Goal: Use online tool/utility: Use online tool/utility

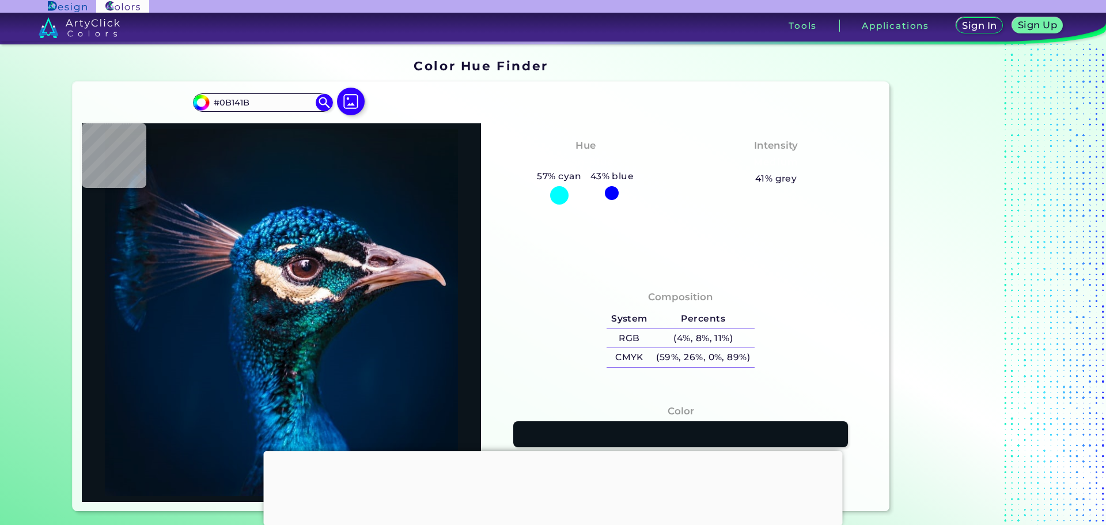
click at [351, 109] on img at bounding box center [351, 102] width 28 height 28
click at [0, 0] on input "file" at bounding box center [0, 0] width 0 height 0
type input "#ffffff"
type input "#FFFFFF"
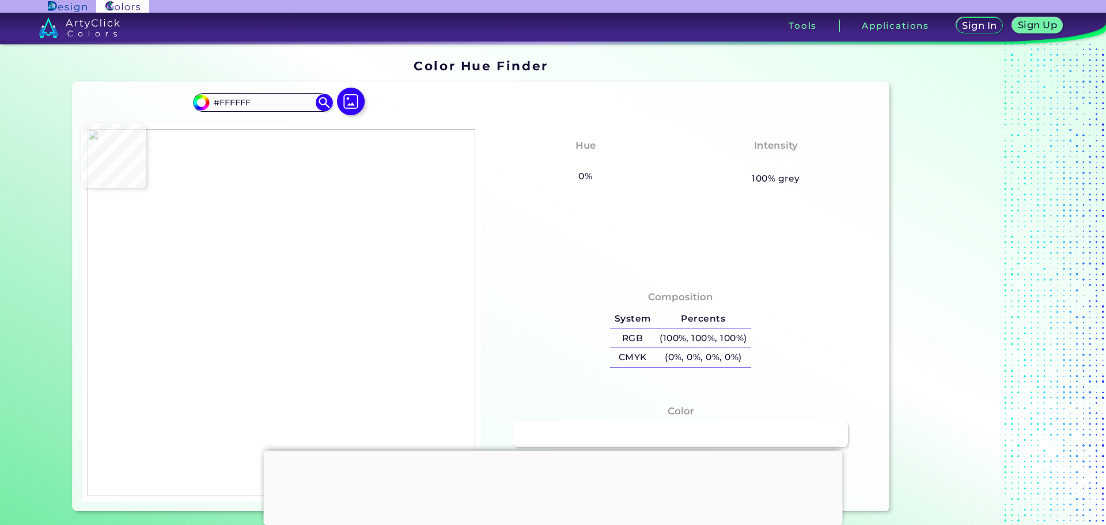
type input "#eeeced"
type input "#EEECED"
type input "#f4f2f3"
type input "#F4F2F3"
type input "#201e1f"
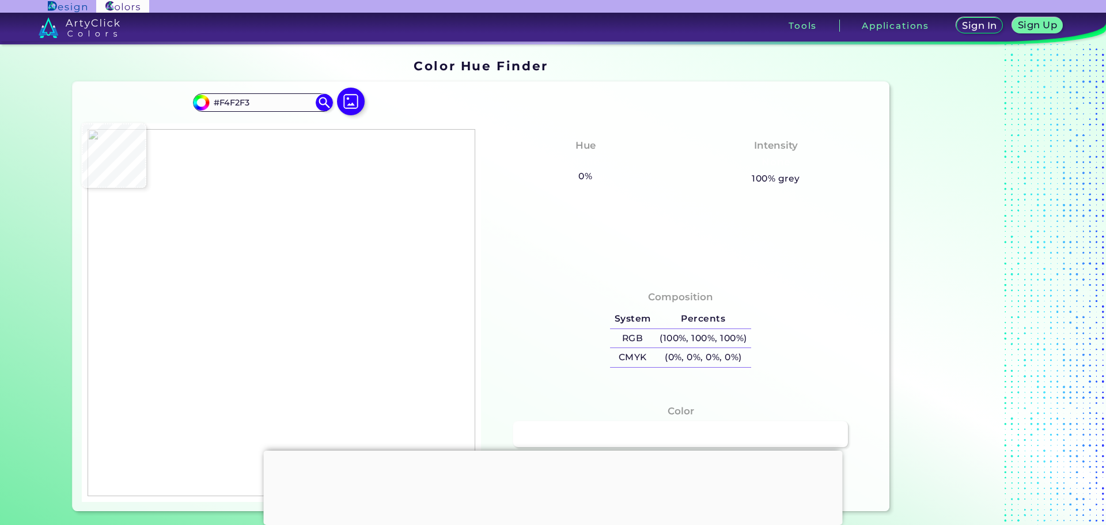
type input "#201E1F"
type input "#e7e7e7"
type input "#E7E7E7"
type input "#fdfbfc"
type input "#FDFBFC"
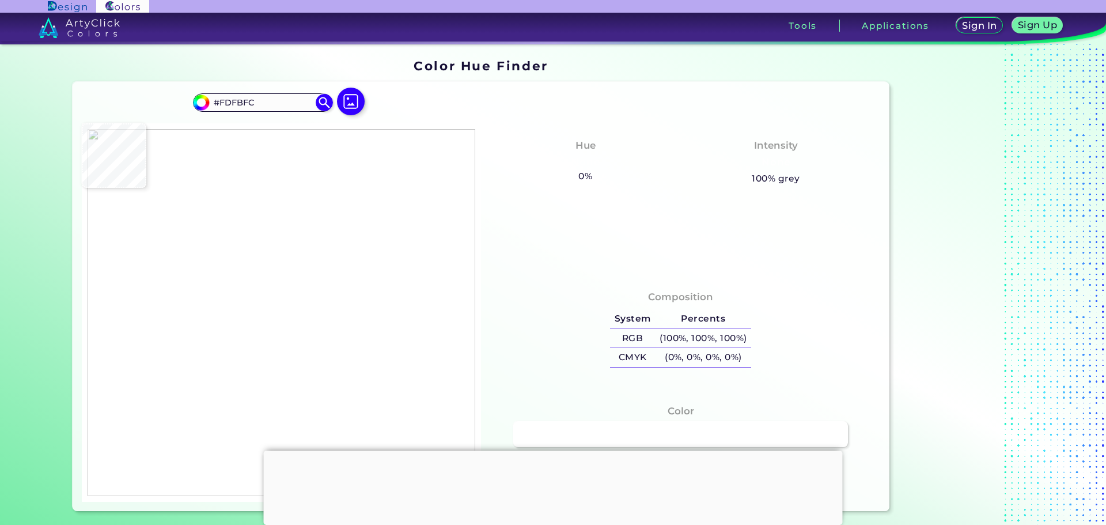
type input "#fcfbfc"
type input "#FCFBFC"
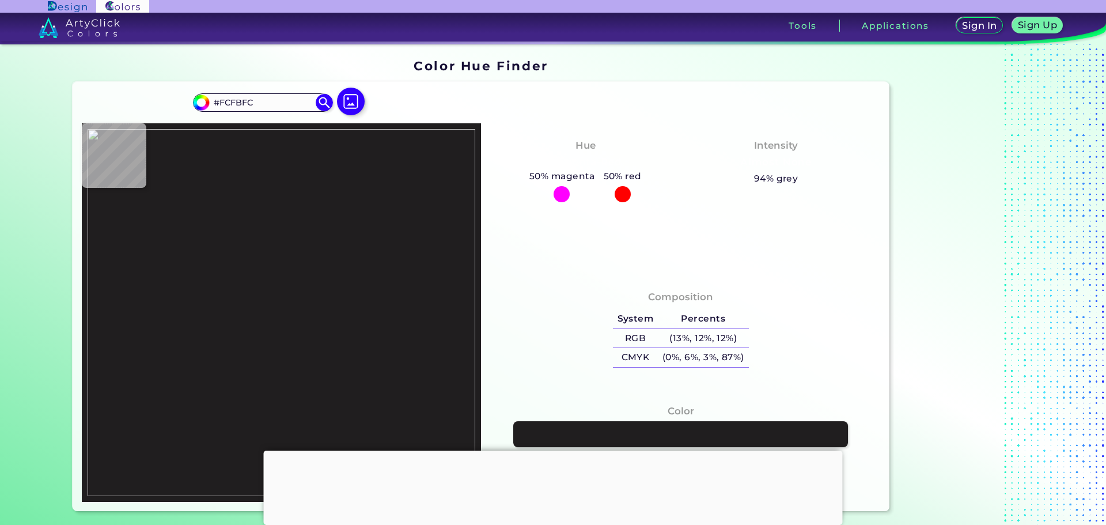
type input "#201e1f"
type input "#201E1F"
type input "#868485"
type input "#fefdfe"
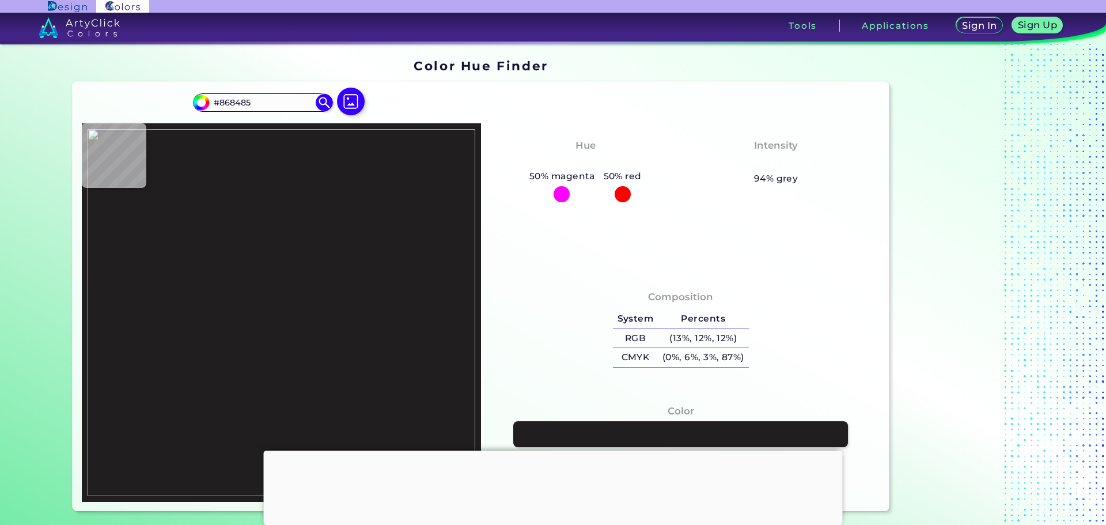
type input "#FEFDFE"
type input "#211f20"
type input "#211F20"
type input "#272324"
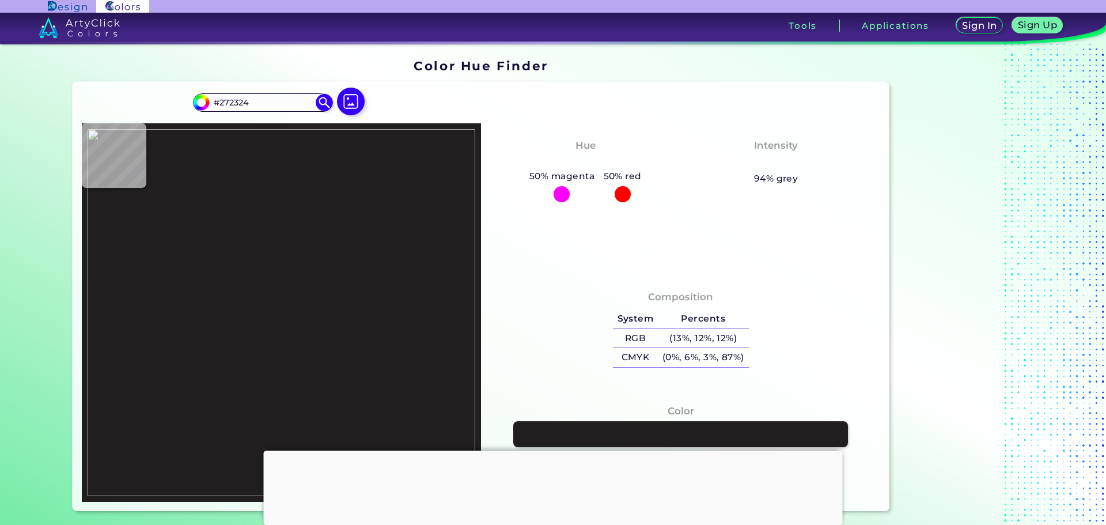
type input "#f1eff0"
type input "#F1EFF0"
type input "#fdfbfc"
type input "#FDFBFC"
type input "#f8f6f7"
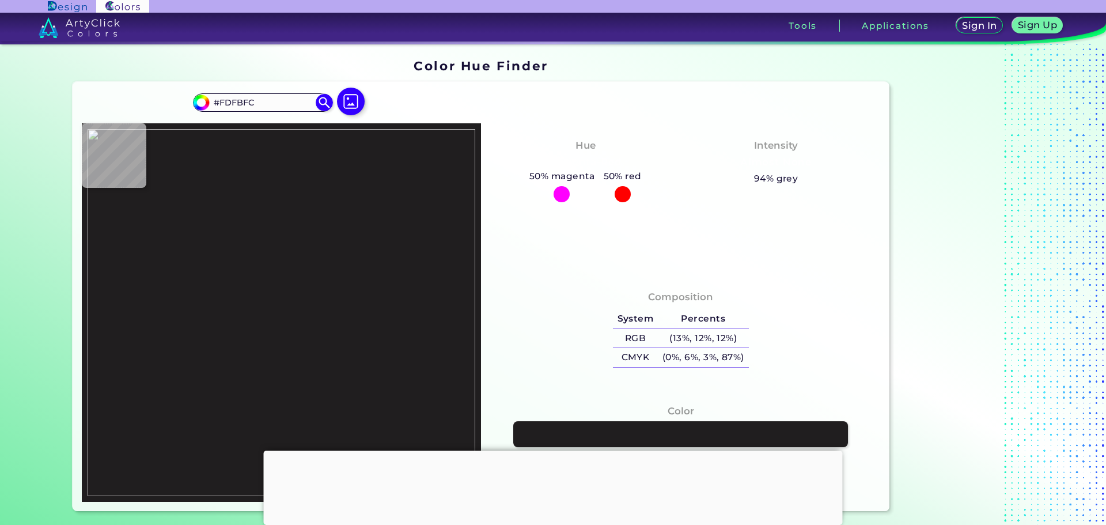
type input "#F8F6F7"
type input "#f2f1f2"
type input "#F2F1F2"
type input "#6d6b6c"
type input "#6D6B6C"
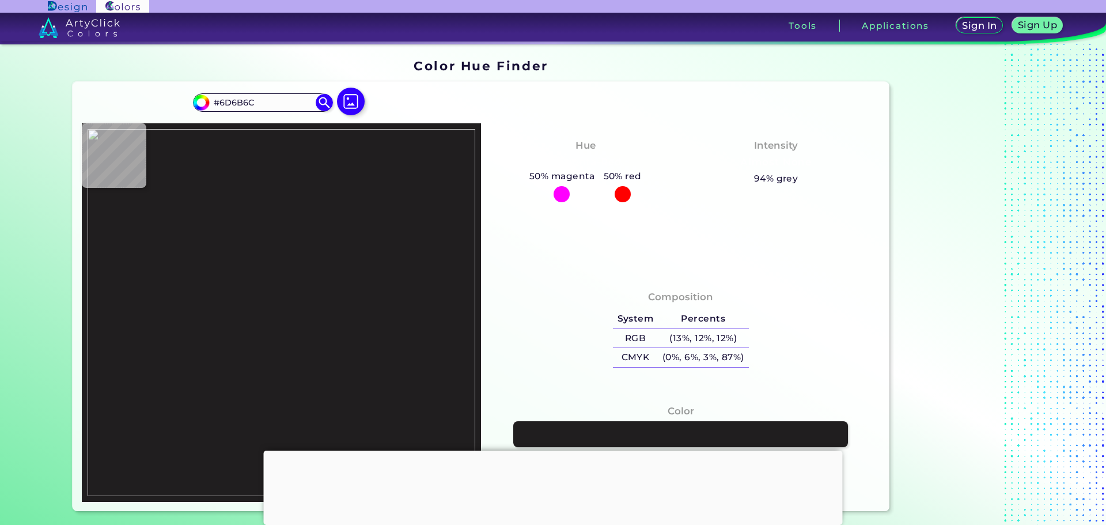
type input "#201e1f"
type input "#201E1F"
type input "#302e2f"
type input "#302E2F"
type input "#efedee"
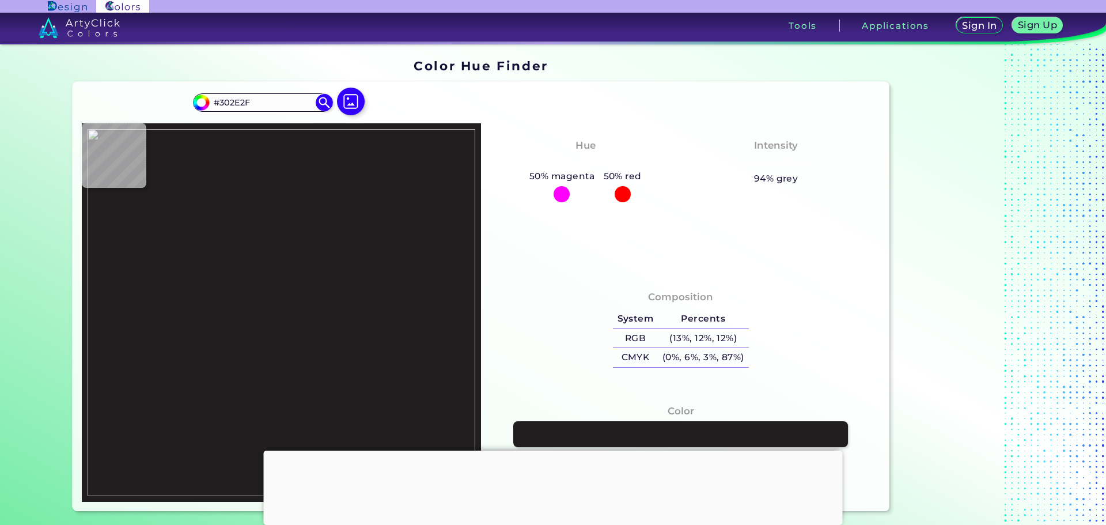
type input "#EFEDEE"
type input "#817f80"
type input "#817F80"
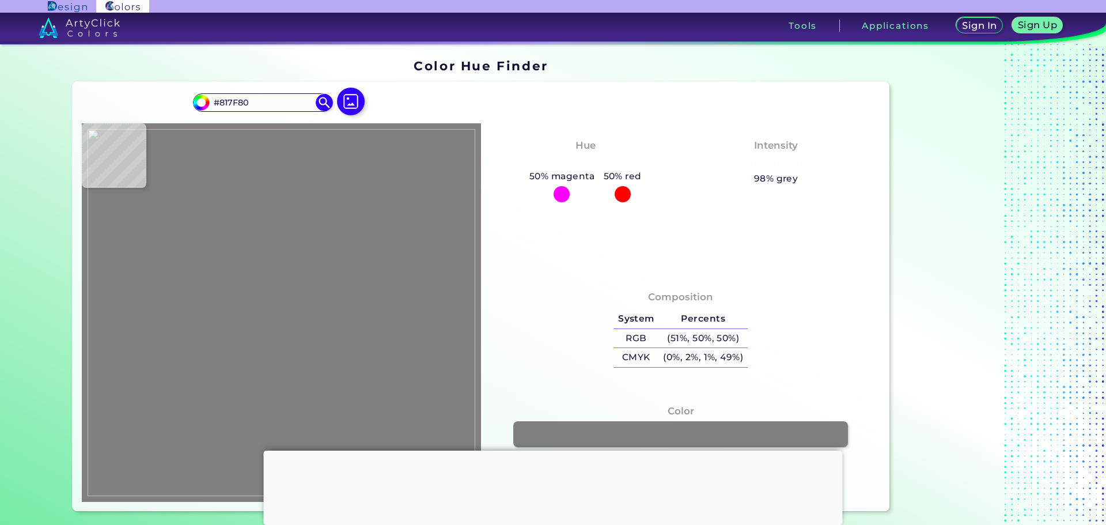
type input "#201e1f"
type input "#201E1F"
type input "#fdfbfc"
type input "#FDFBFC"
type input "#fcfffe"
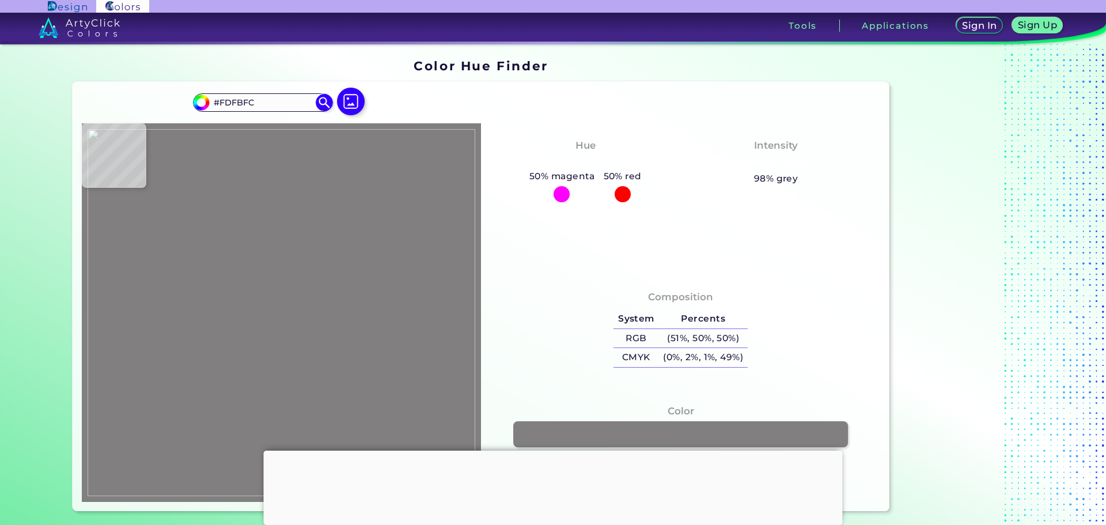
type input "#FCFFFE"
type input "#cfcace"
type input "#CFCACE"
type input "#403539"
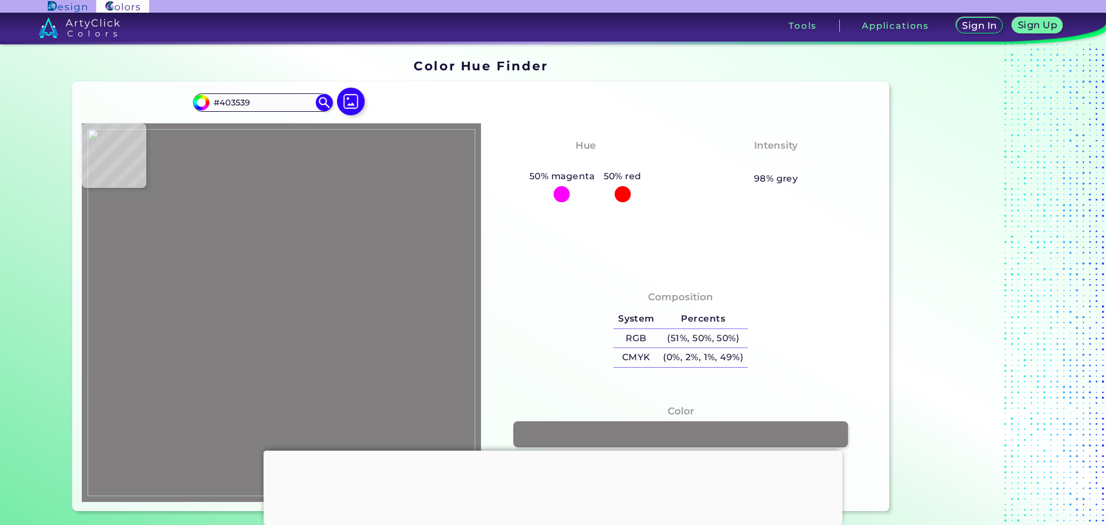
type input "#342c2f"
type input "#342C2F"
type input "#1e201f"
type input "#1E201F"
type input "#235344"
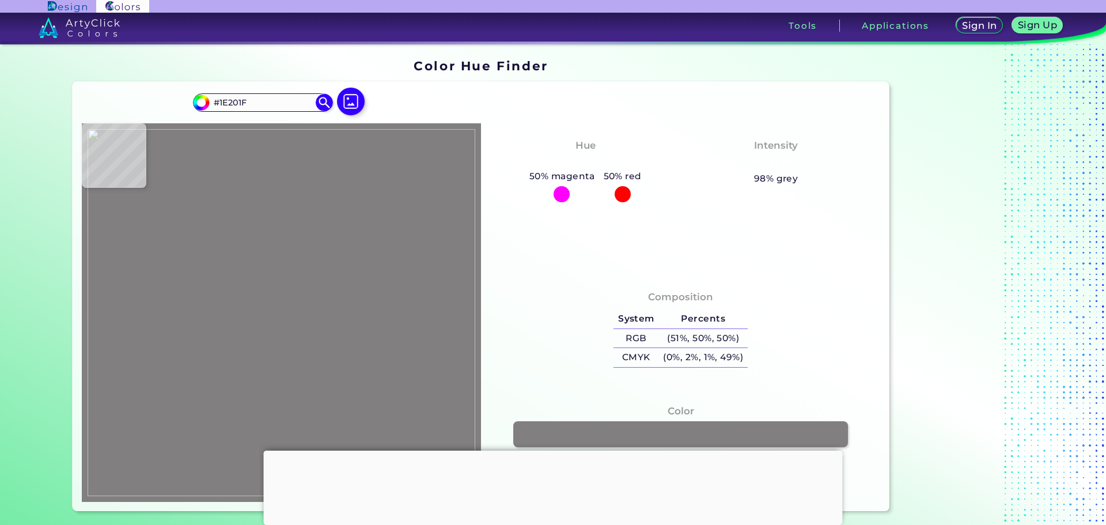
type input "#235344"
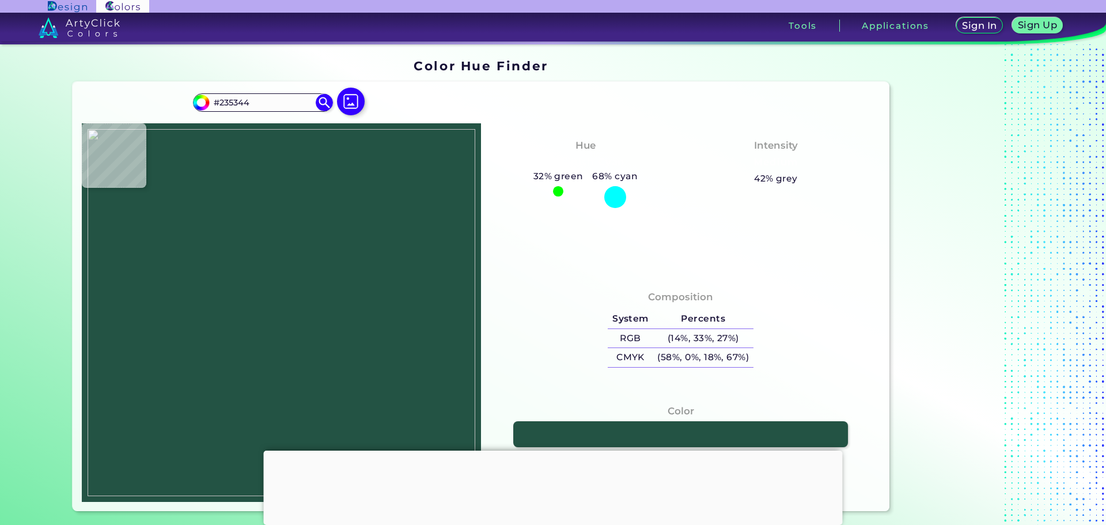
type input "#3a7f69"
type input "#3A7F69"
type input "#449b80"
type input "#449B80"
type input "#21946f"
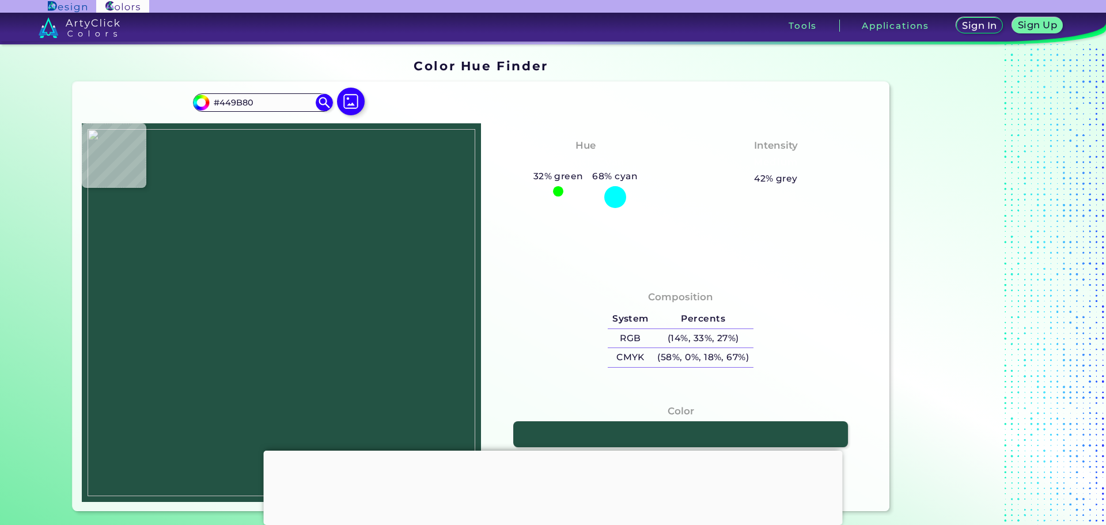
type input "#21946F"
type input "#1d946f"
type input "#1D946F"
type input "#1b966f"
type input "#1B966F"
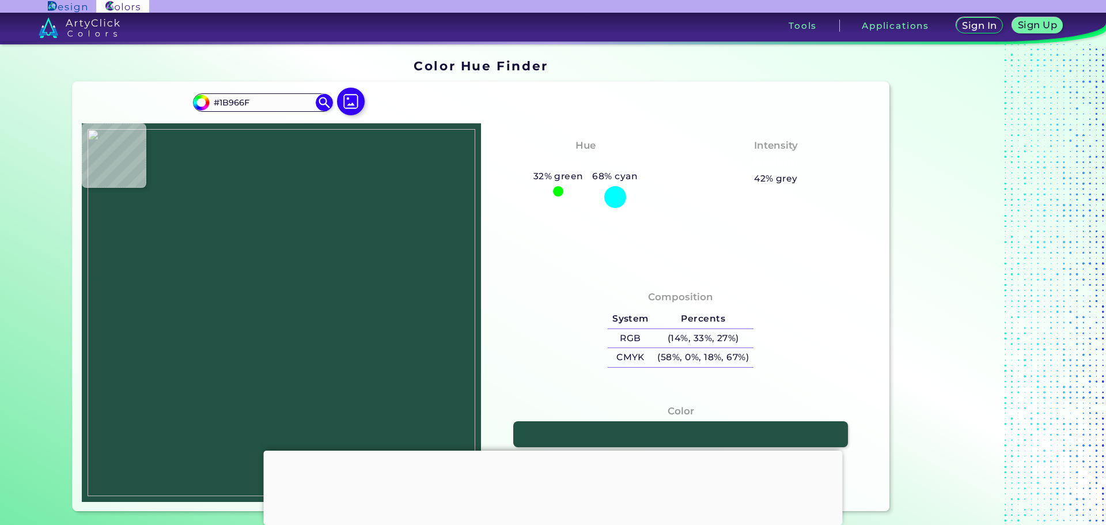
type input "#1a9870"
type input "#1A9870"
type input "#15996f"
type input "#15996F"
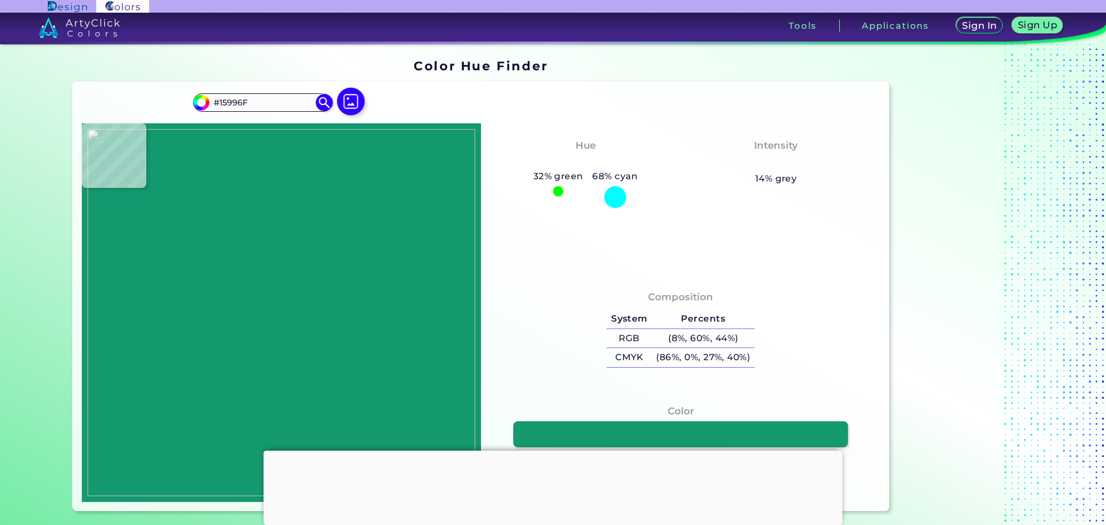
type input "#12996d"
type input "#12996D"
type input "#0f996c"
type input "#0F996C"
type input "#139d6f"
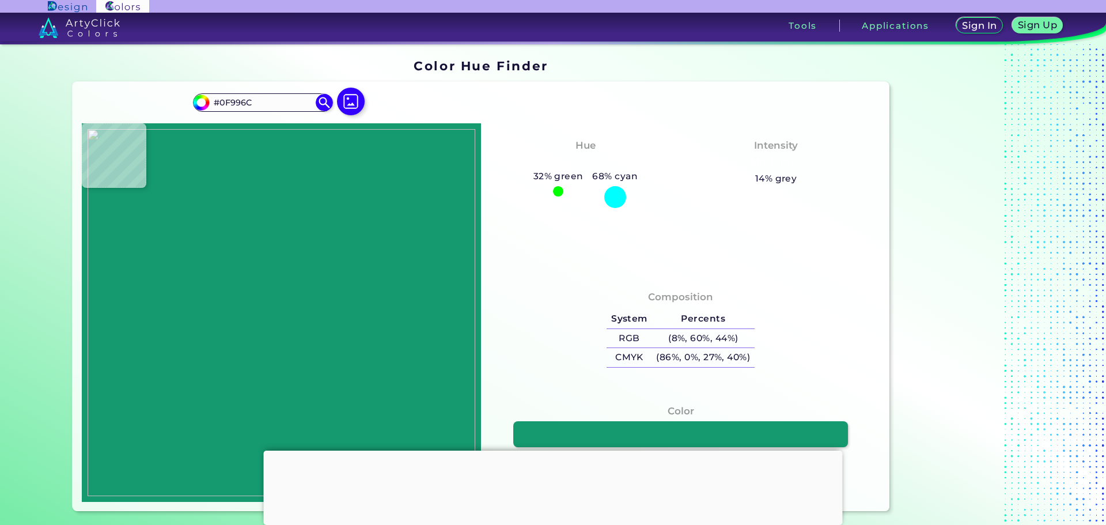
type input "#139D6F"
type input "#109b6e"
type input "#109B6E"
type input "#0c9a6c"
type input "#0C9A6C"
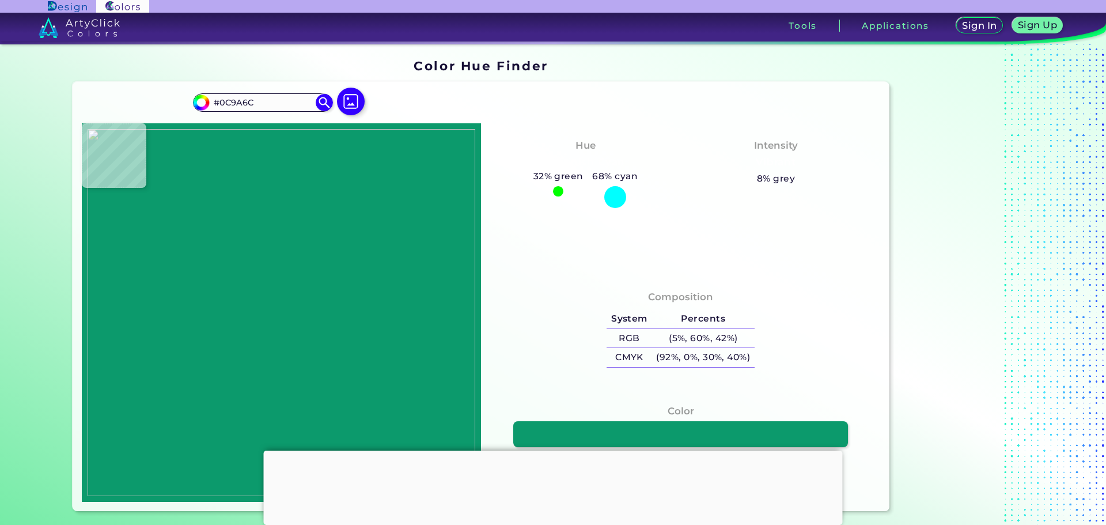
type input "#0c986b"
type input "#0C986B"
type input "#0b976a"
type input "#0B976A"
click at [219, 157] on img at bounding box center [282, 312] width 388 height 367
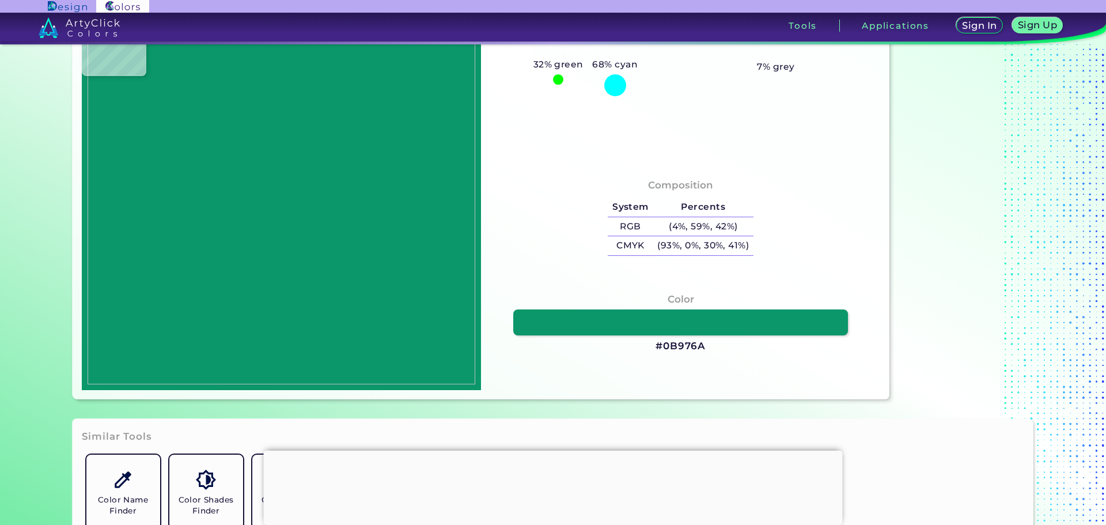
scroll to position [115, 0]
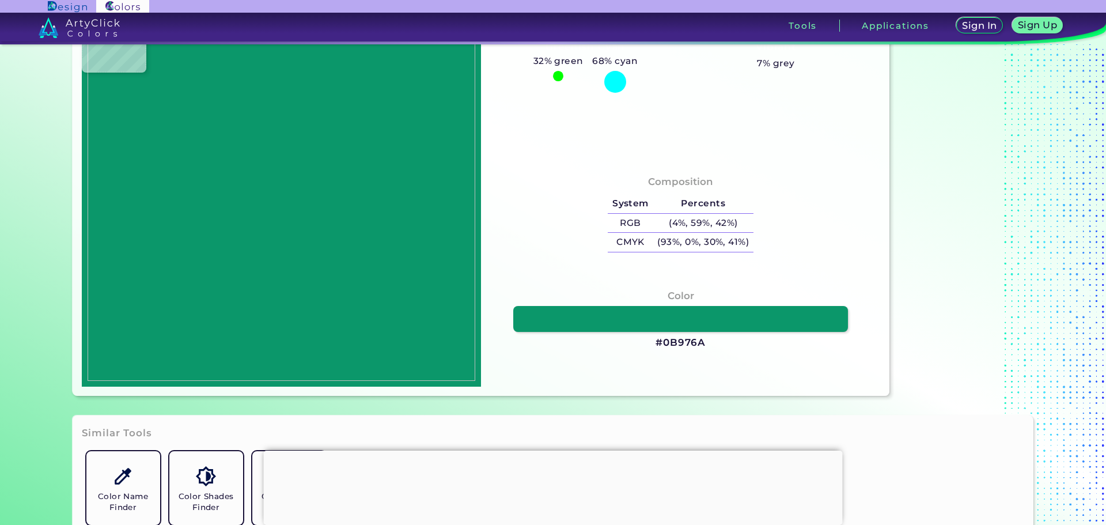
click at [306, 213] on img at bounding box center [282, 197] width 388 height 367
type input "#f0da8f"
type input "#F0DA8F"
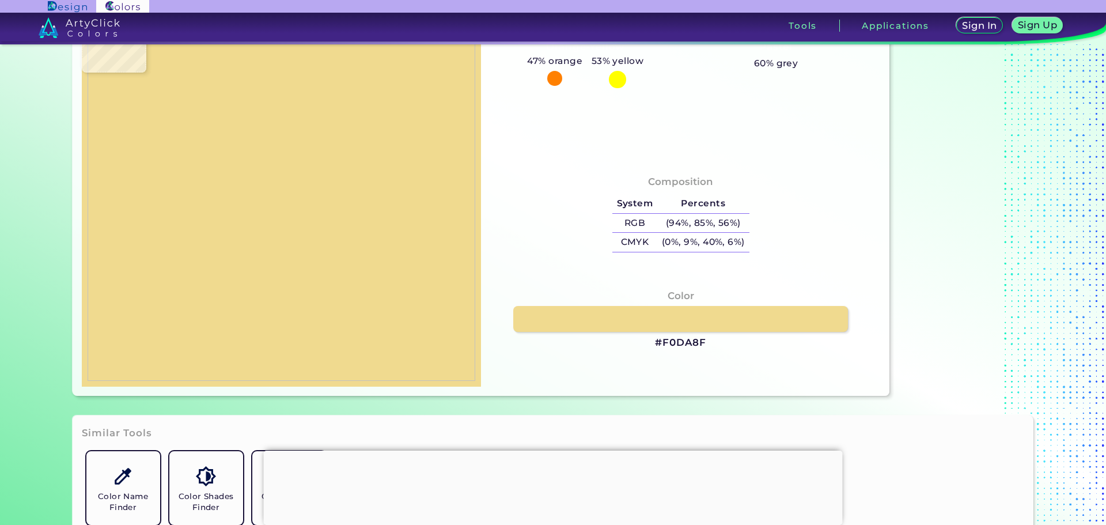
scroll to position [58, 0]
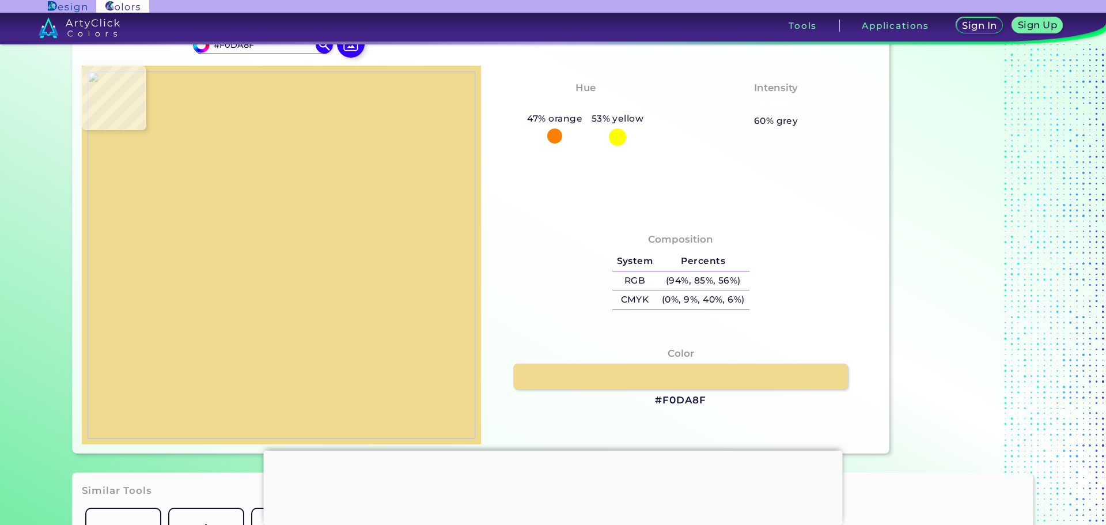
type input "#e6daa5"
type input "#E6DAA5"
type input "#f0da8f"
type input "#F0DA8F"
click at [441, 259] on img at bounding box center [282, 254] width 388 height 367
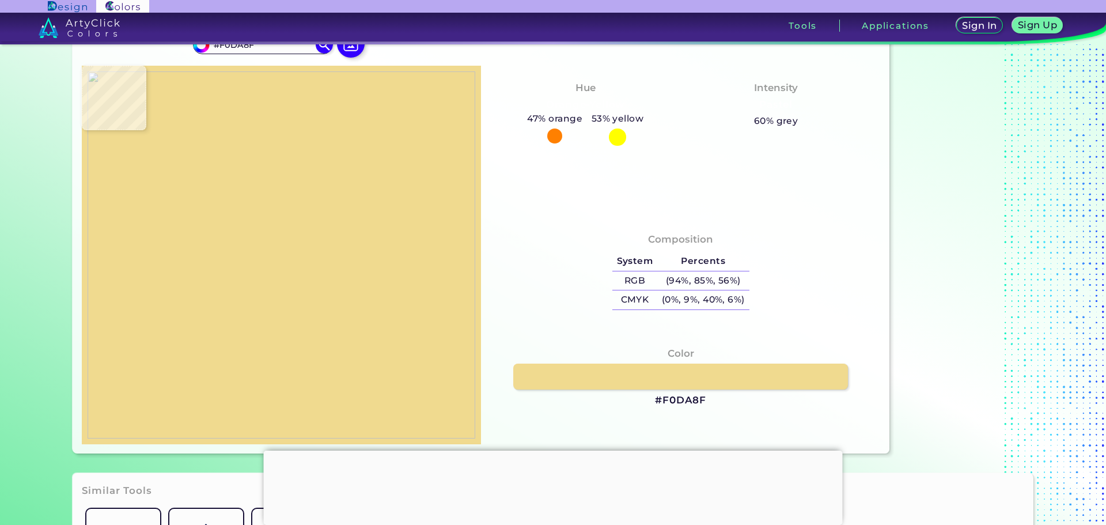
click at [220, 265] on img at bounding box center [282, 254] width 388 height 367
type input "#03475e"
type input "#03475E"
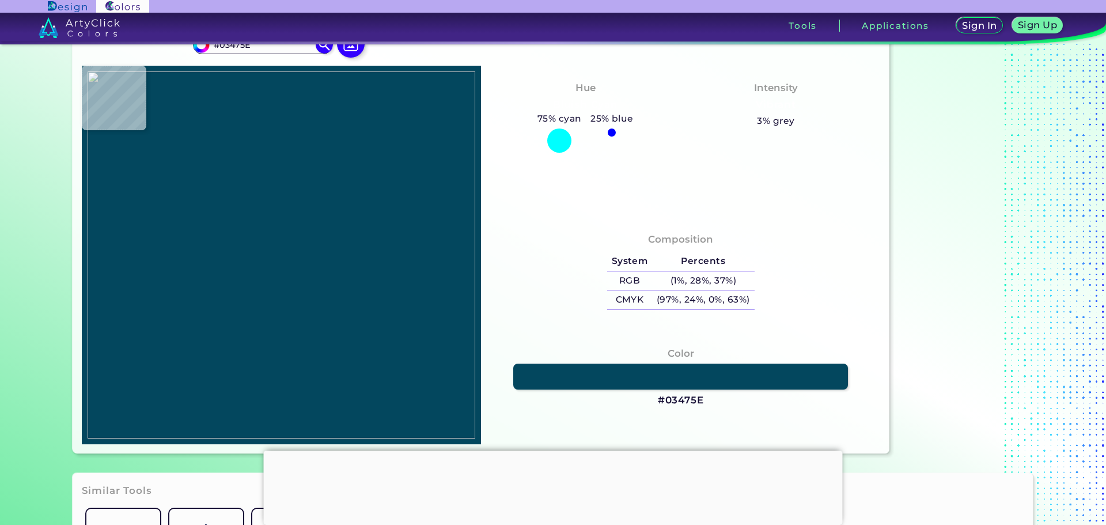
type input "#084c5f"
type input "#084C5F"
type input "#efd98e"
type input "#EFD98E"
type input "#f0da8f"
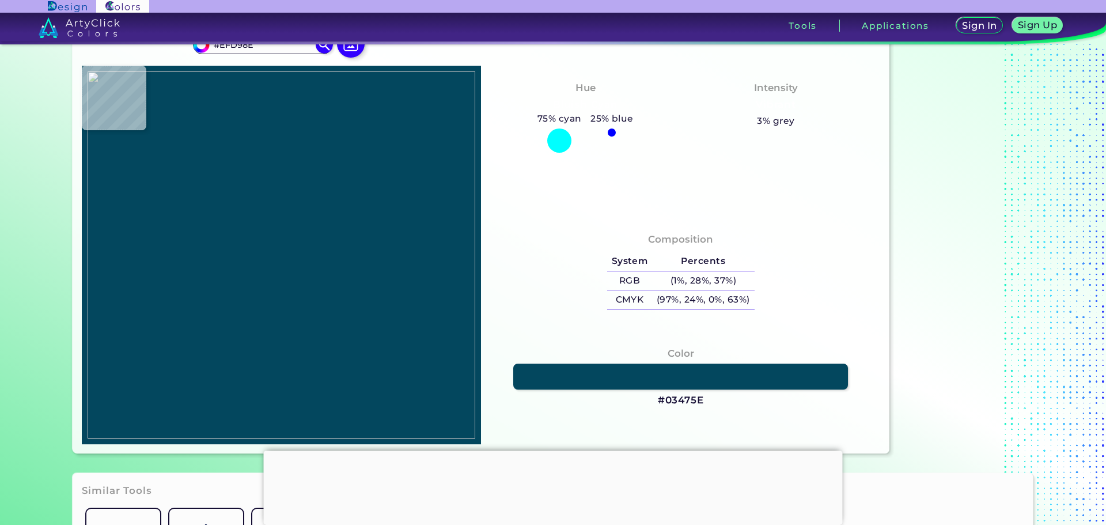
type input "#F0DA8F"
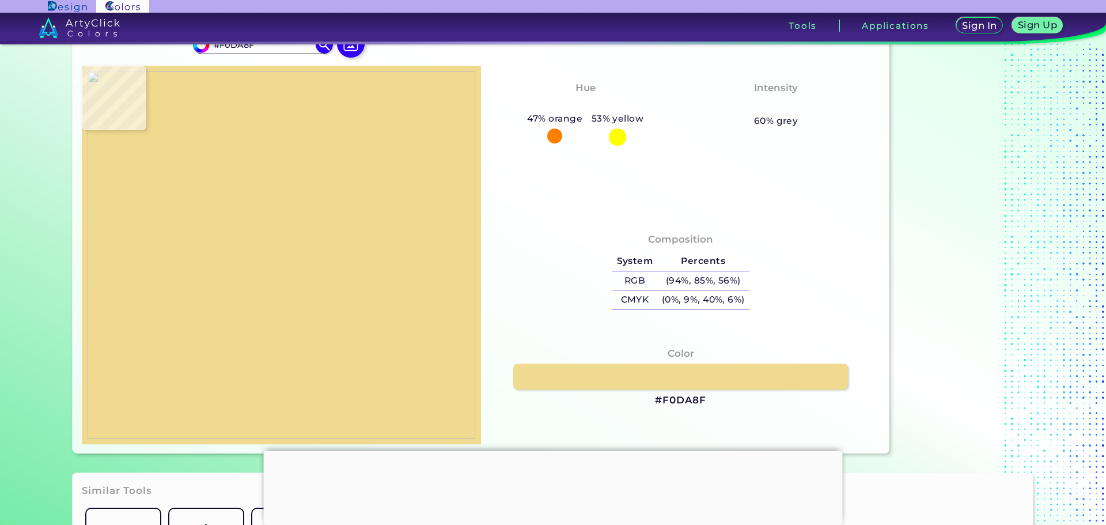
type input "#000000"
type input "#f2edc7"
type input "#F2EDC7"
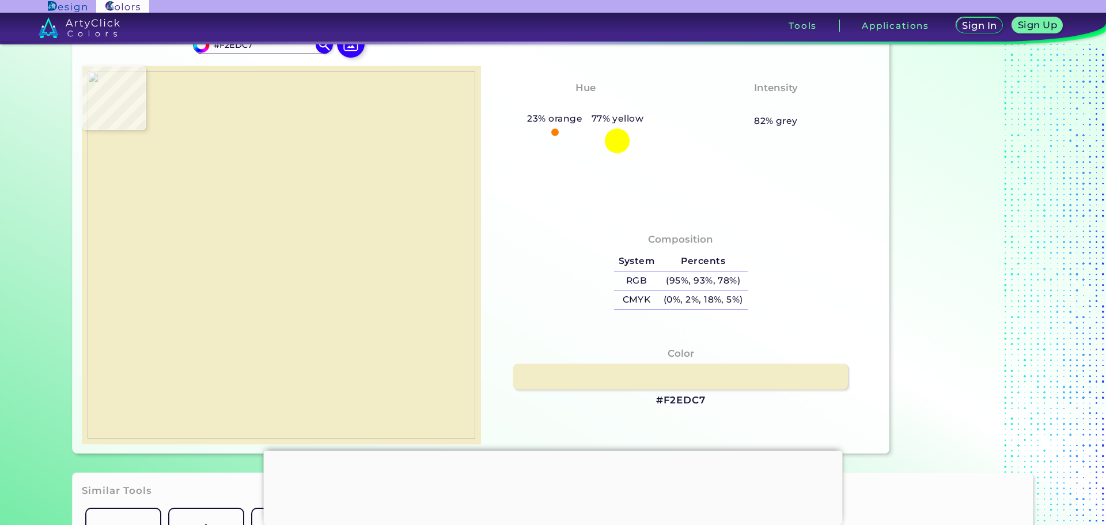
type input "#fdfce0"
type input "#FDFCE0"
type input "#fffef1"
type input "#FFFEF1"
type input "#fffdfb"
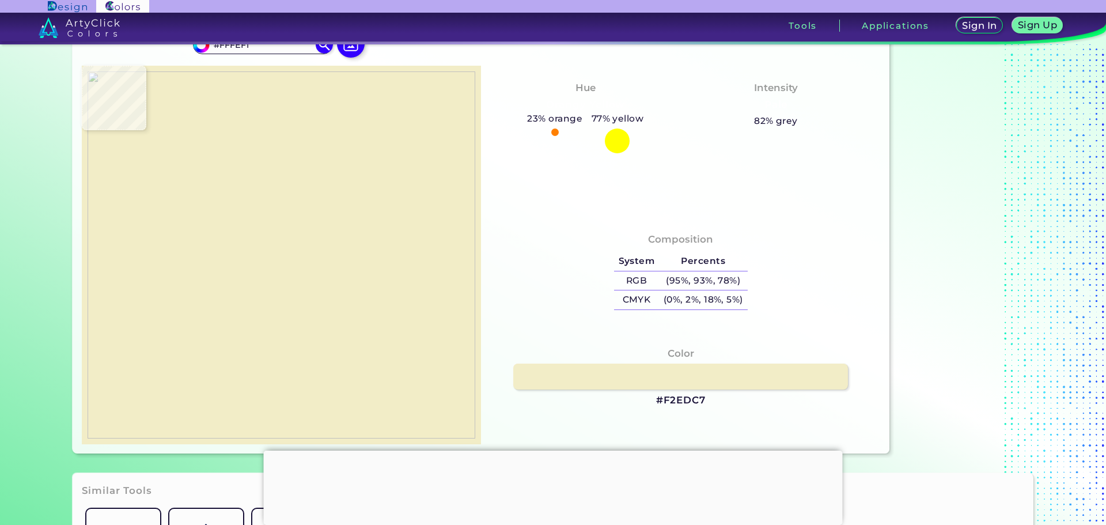
type input "#FFFDFB"
type input "#fffdfe"
type input "#FFFDFE"
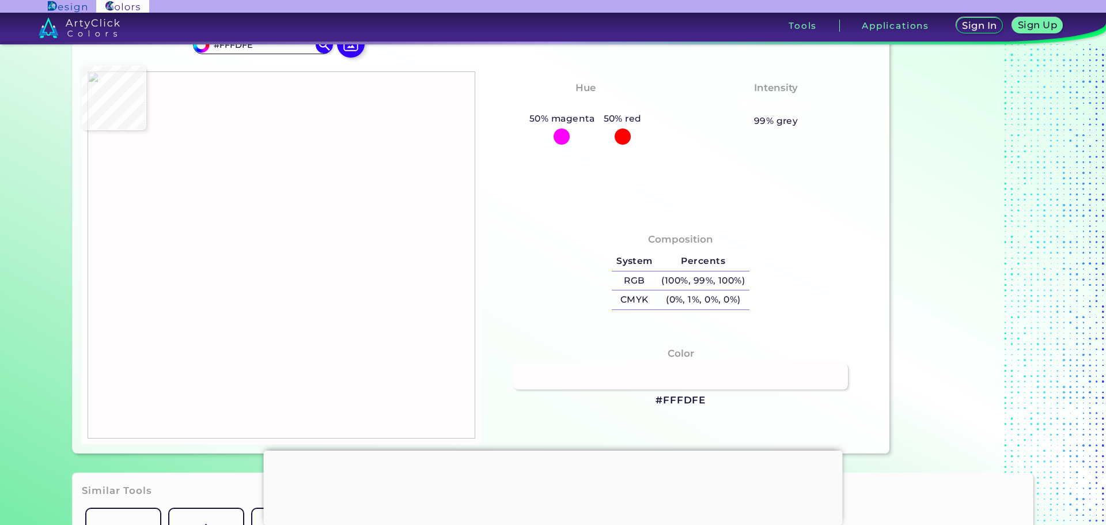
type input "#fffefe"
type input "#FFFEFE"
type input "#fffdfe"
type input "#FFFDFE"
type input "#fefffd"
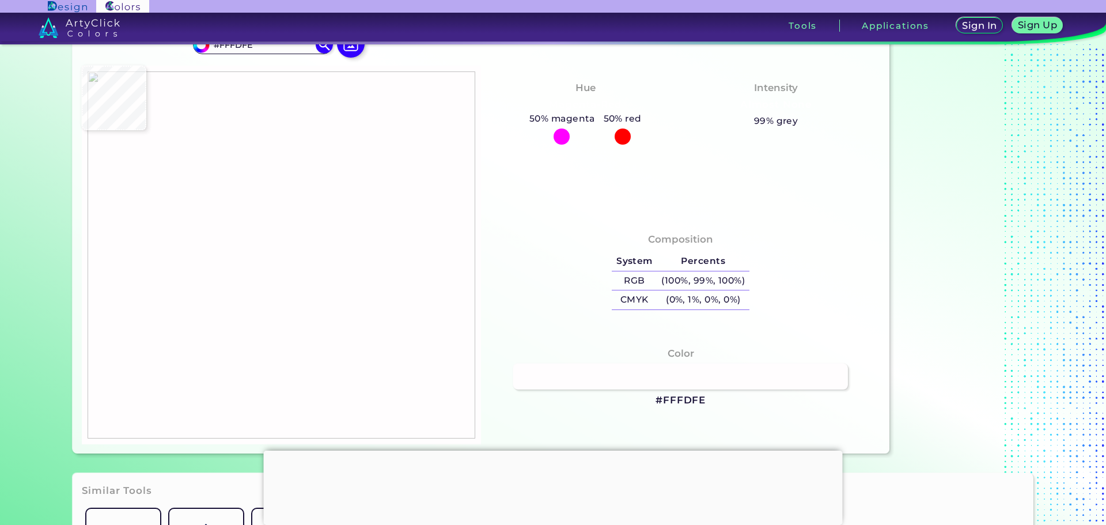
type input "#FEFFFD"
type input "#feffff"
type input "#FEFFFF"
type input "#ffffff"
type input "#FFFFFF"
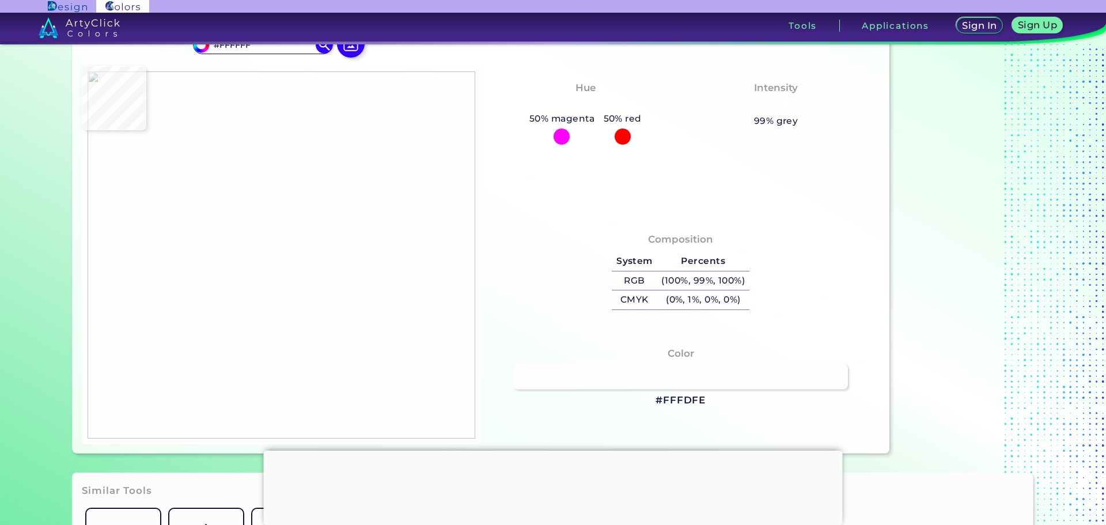
type input "#fffffe"
type input "#FFFFFE"
type input "#ffffff"
type input "#FFFFFF"
type input "#feffff"
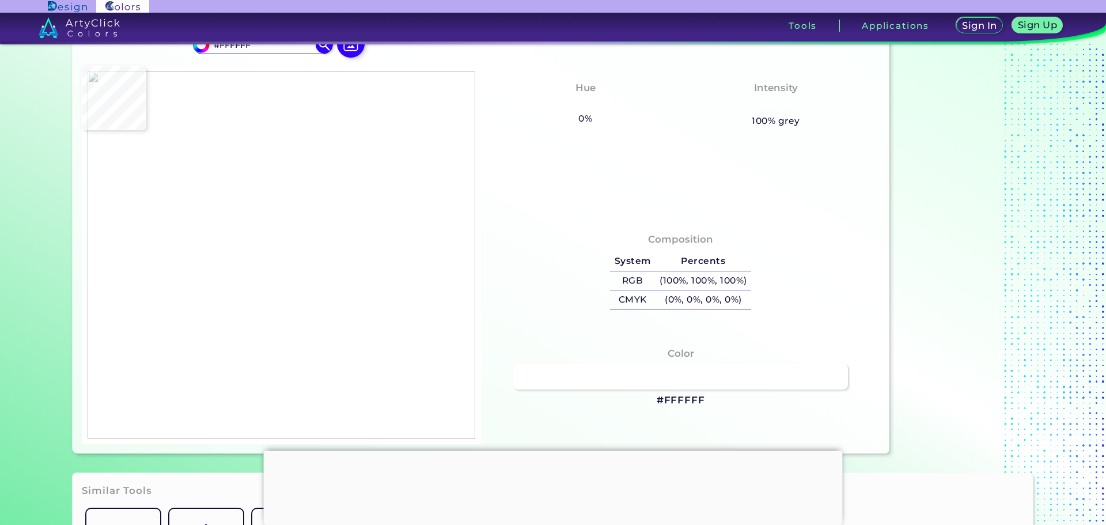
type input "#FEFFFF"
type input "#fefffd"
type input "#FEFFFD"
type input "#e8dfb1"
type input "#E8DFB1"
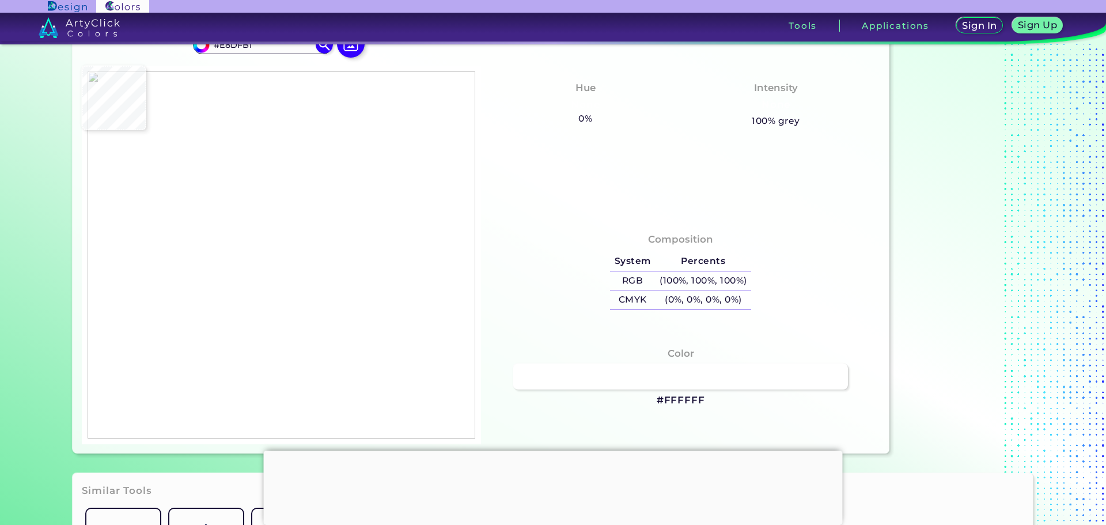
type input "#eed991"
type input "#EED991"
type input "#f0da8f"
type input "#F0DA8F"
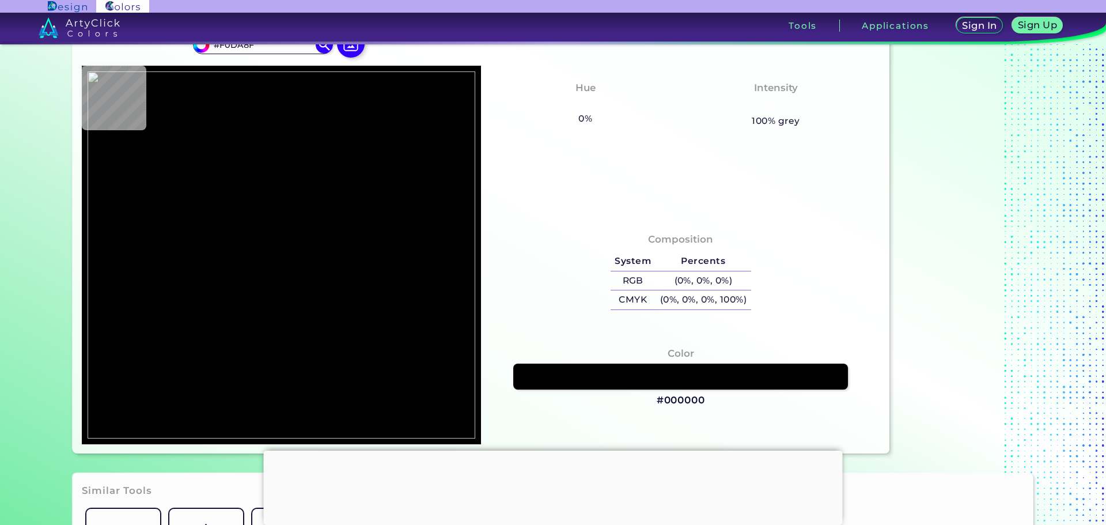
type input "#000000"
type input "#f2d98b"
type input "#F2D98B"
type input "#edda90"
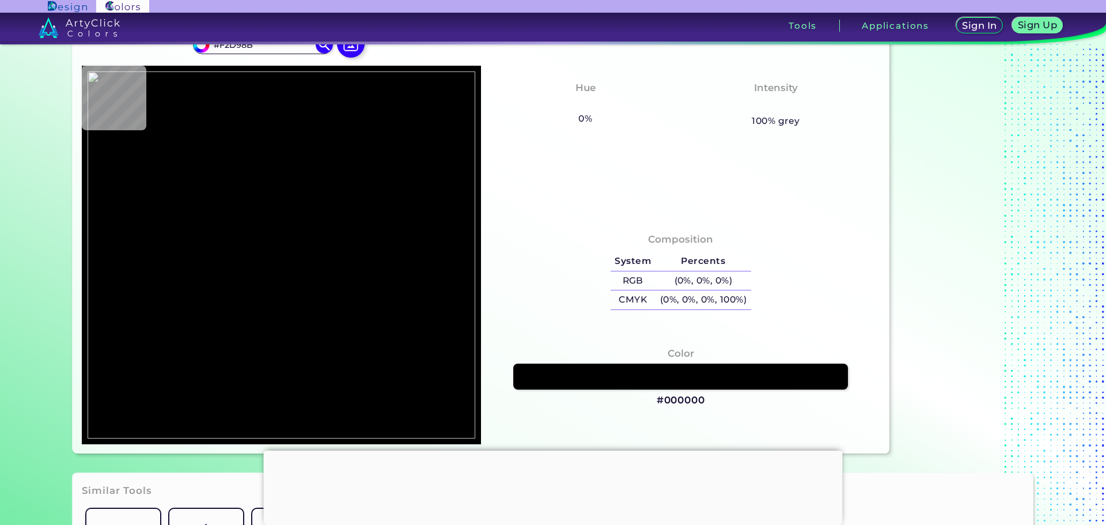
type input "#EDDA90"
type input "#efd98a"
type input "#EFD98A"
type input "#e9dba0"
type input "#E9DBA0"
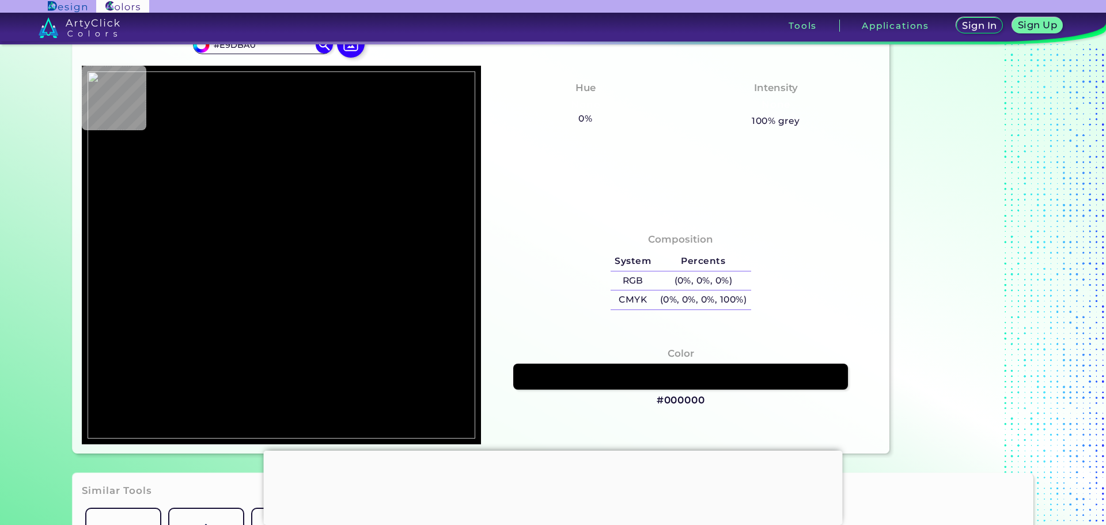
type input "#858b72"
type input "#858B72"
type input "#77936f"
type input "#77936F"
type input "#d4d79d"
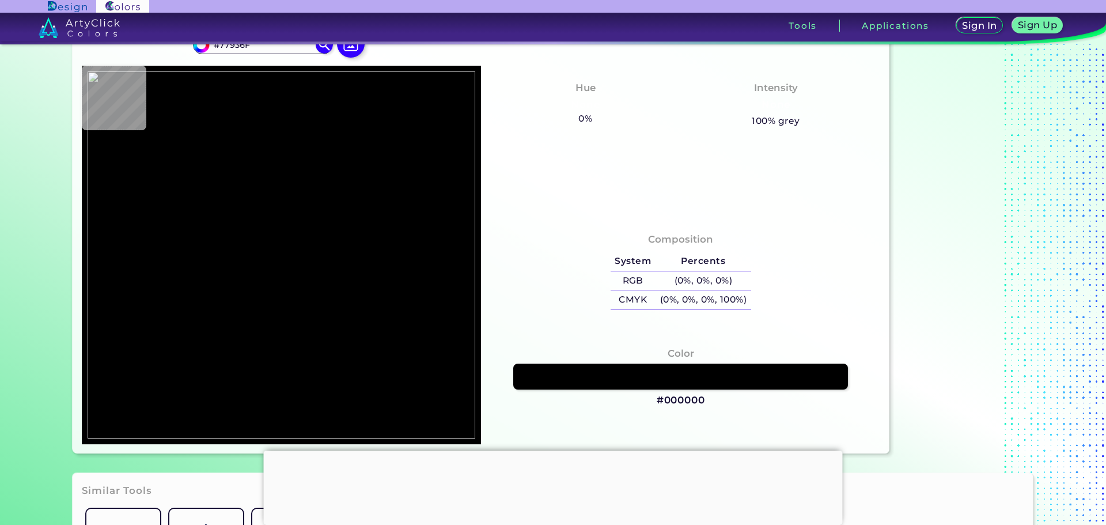
type input "#D4D79D"
type input "#eed992"
type input "#EED992"
type input "#eadc8f"
type input "#EADC8F"
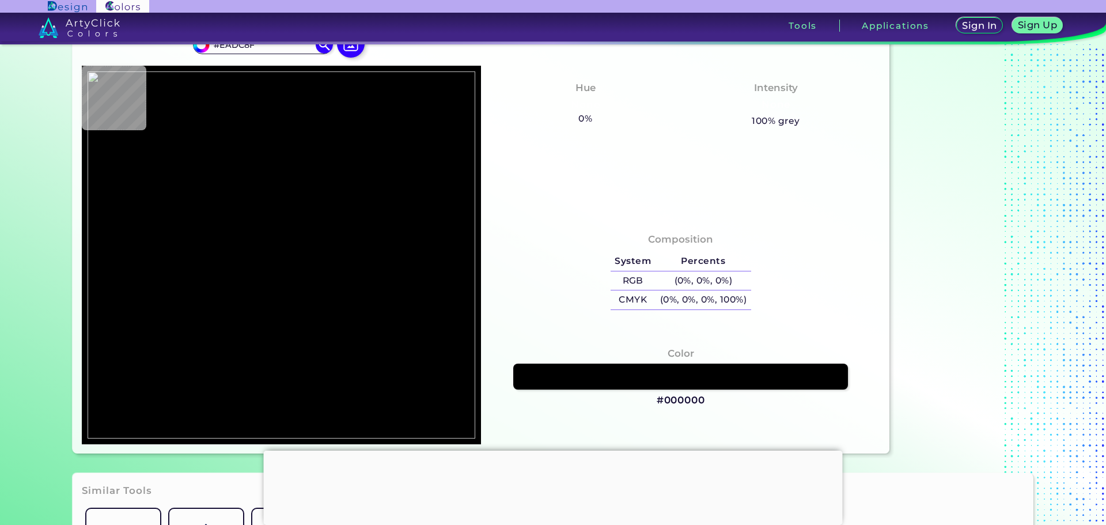
type input "#eadb95"
type input "#EADB95"
type input "#edda91"
type input "#EDDA91"
type input "#f3d98a"
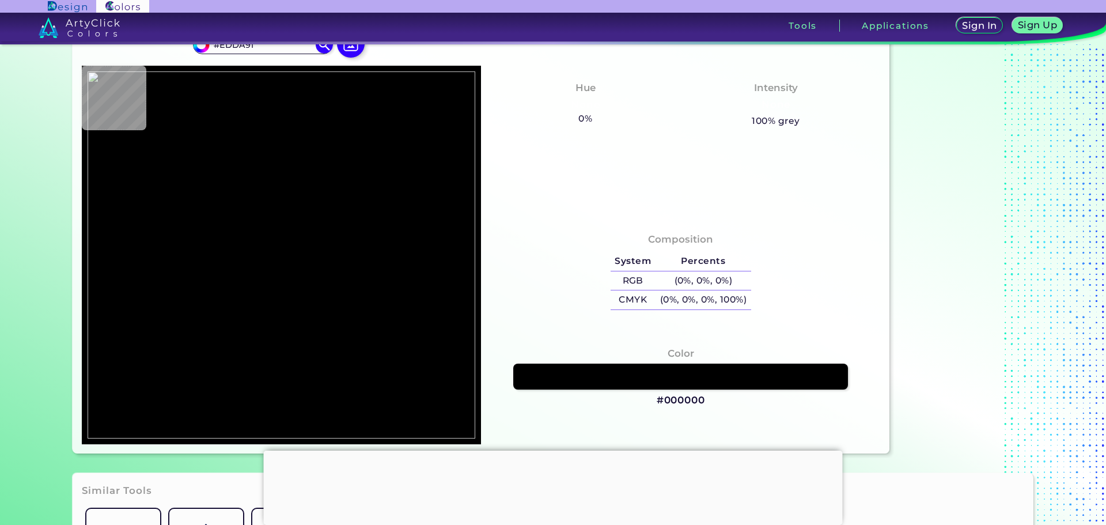
type input "#F3D98A"
type input "#f3d88c"
type input "#F3D88C"
type input "#f2d890"
type input "#F2D890"
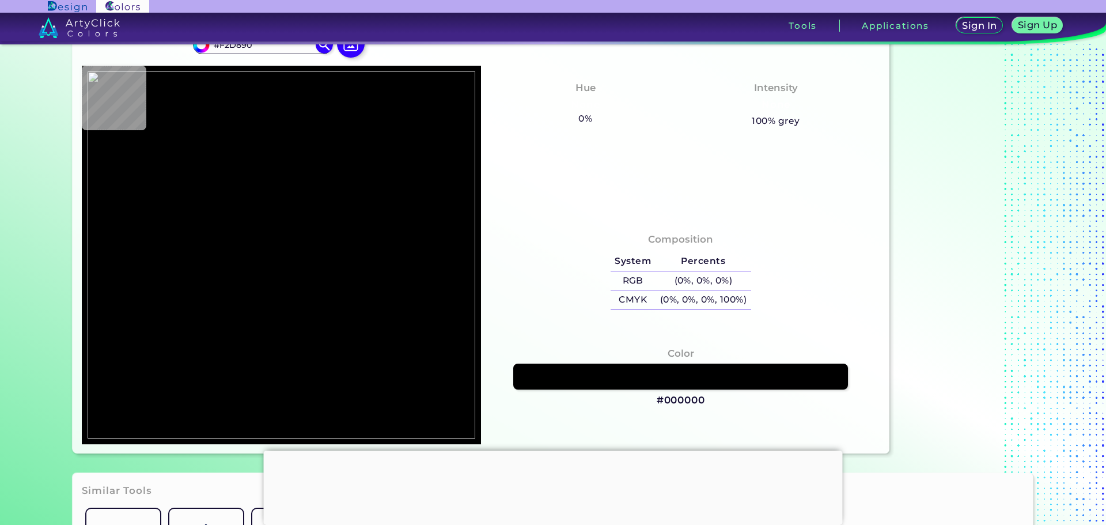
type input "#f0d991"
type input "#F0D991"
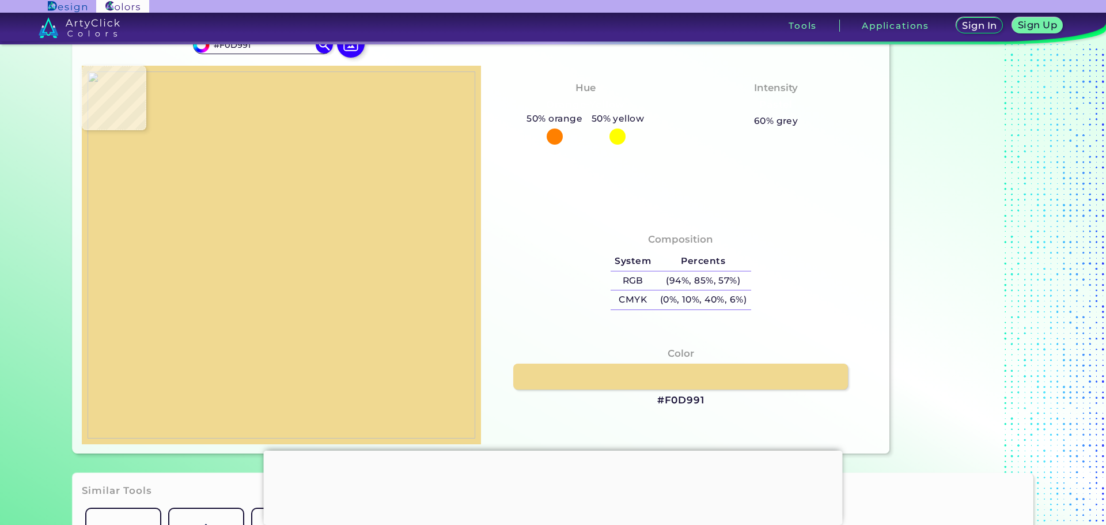
type input "#f1d892"
type input "#F1D892"
type input "#f1d893"
type input "#F1D893"
type input "#f2d990"
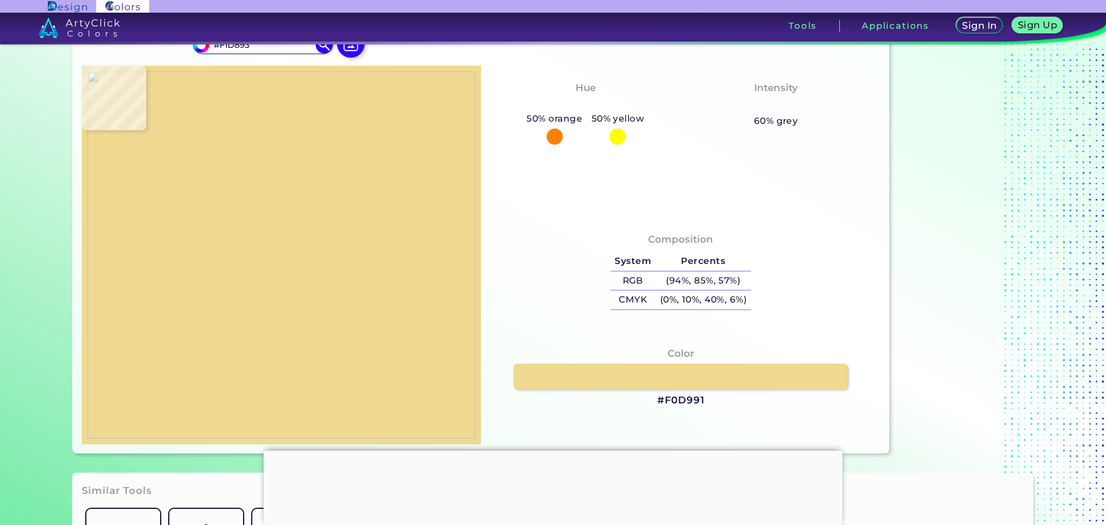
type input "#F2D990"
type input "#eeda95"
type input "#EEDA95"
type input "#eadd96"
type input "#EADD96"
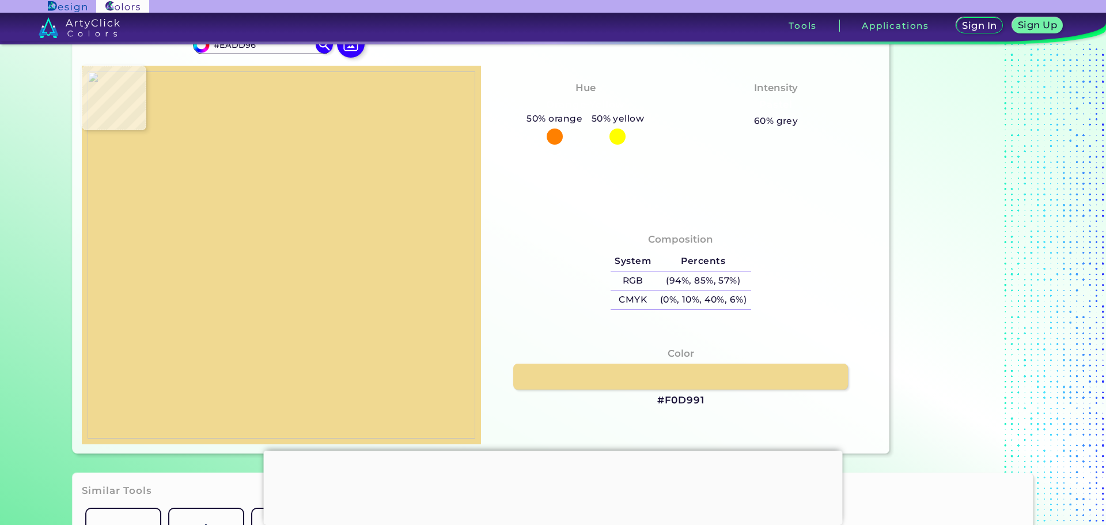
type input "#f3d690"
type input "#F3D690"
type input "#f7d58d"
type input "#F7D58D"
type input "#ead67d"
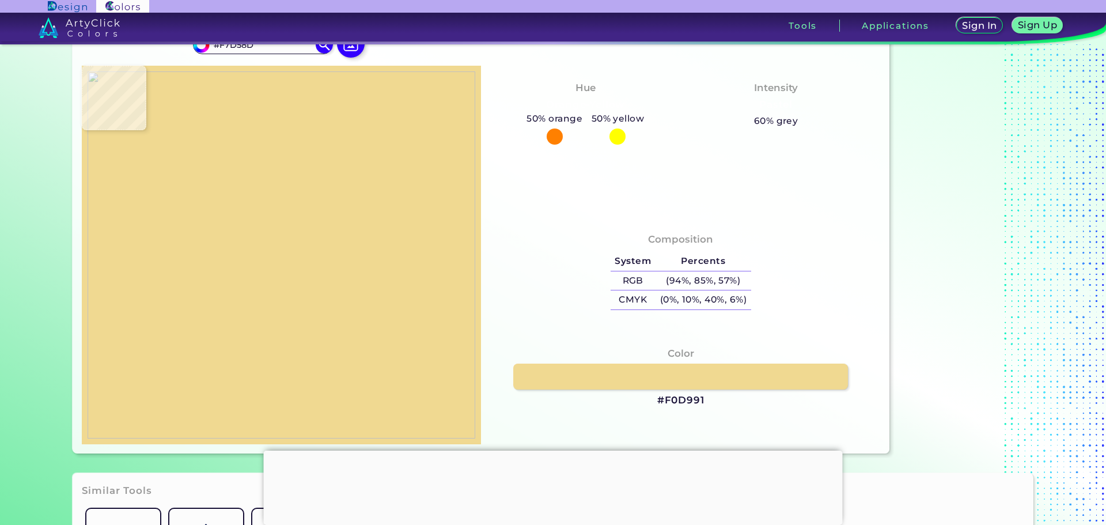
type input "#EAD67D"
type input "#f3d88f"
type input "#F3D88F"
type input "#edd895"
type input "#EDD895"
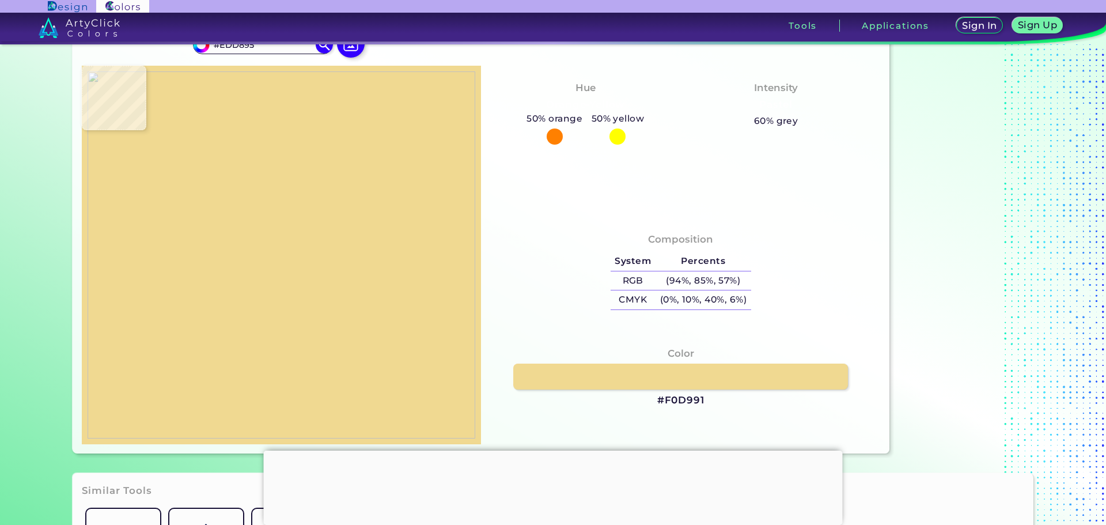
type input "#f1de98"
type input "#F1DE98"
type input "#e7dc9c"
type input "#E7DC9C"
type input "#e3dfa2"
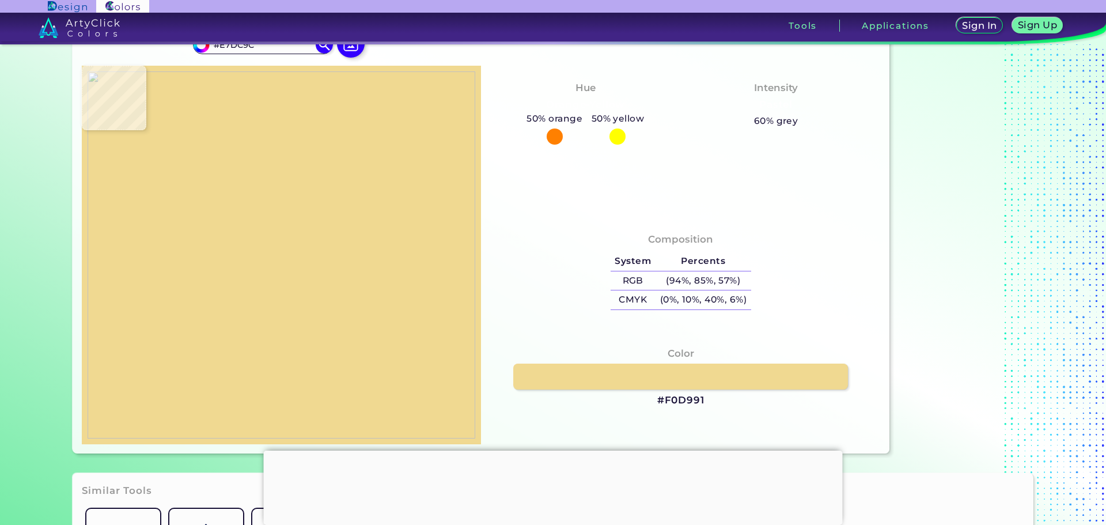
type input "#E3DFA2"
type input "#b9c293"
type input "#B9C293"
type input "#a6bc8f"
type input "#A6BC8F"
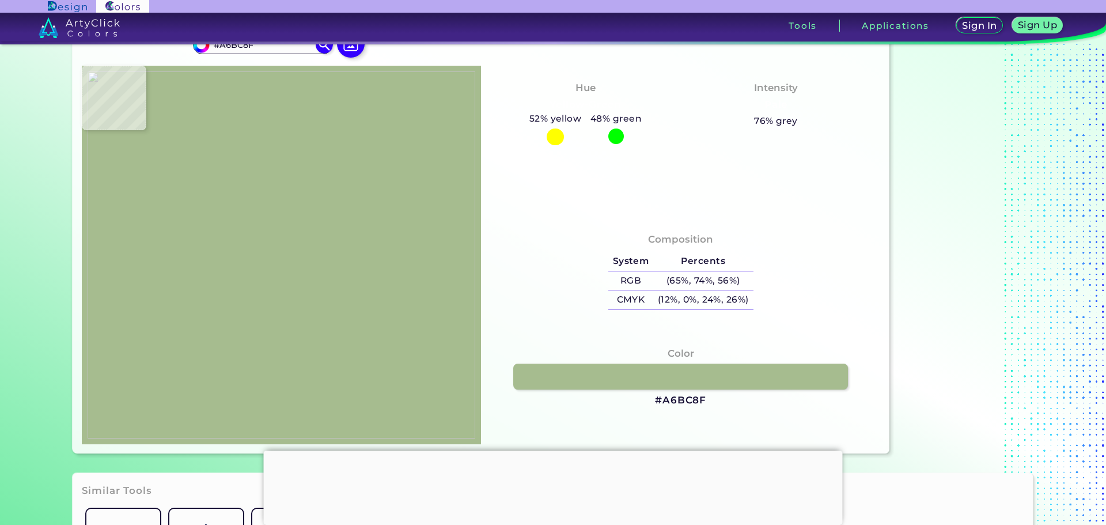
type input "#90ab83"
type input "#90AB83"
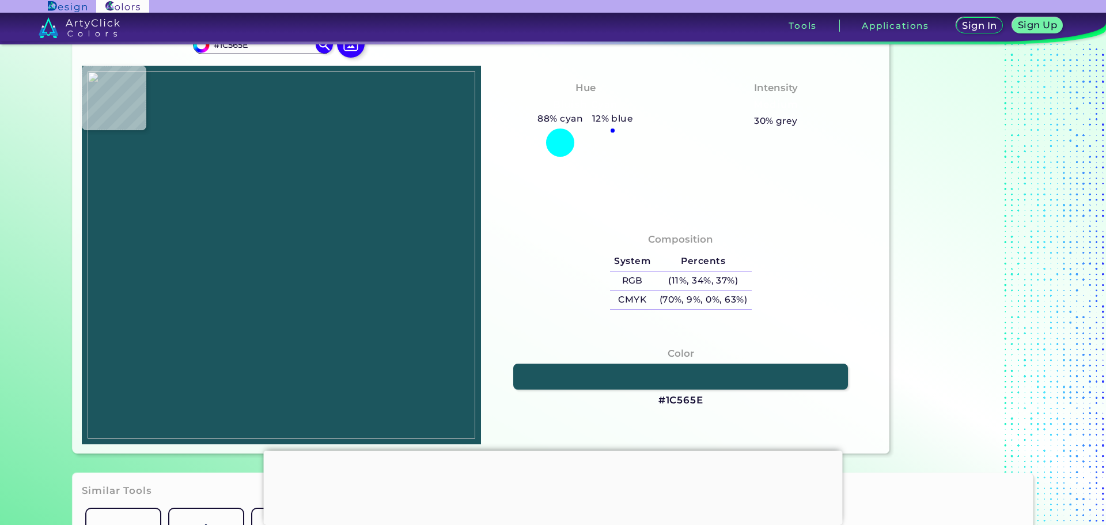
click at [173, 269] on img at bounding box center [282, 254] width 388 height 367
click at [380, 298] on img at bounding box center [282, 254] width 388 height 367
click at [304, 268] on img at bounding box center [282, 254] width 388 height 367
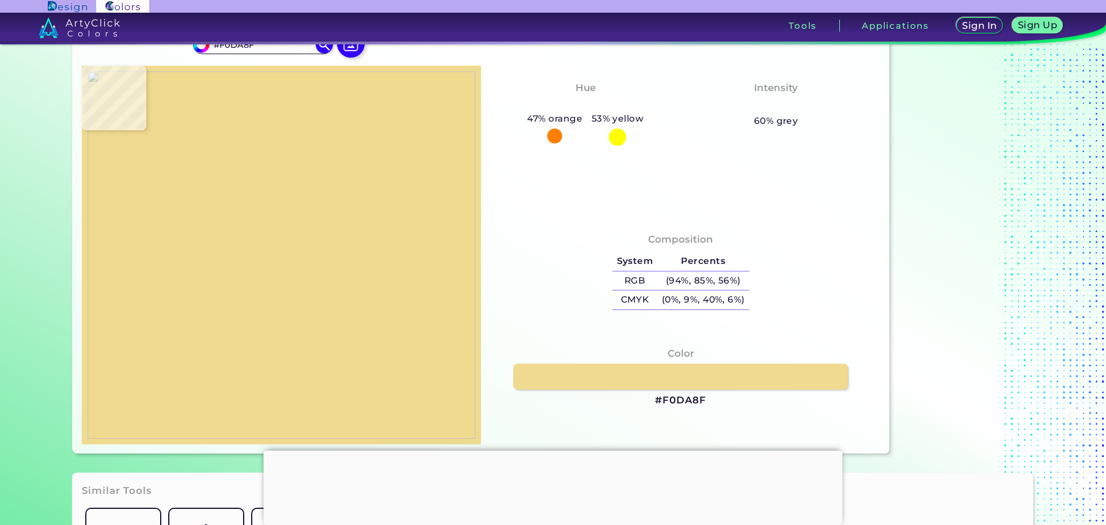
click at [381, 264] on img at bounding box center [282, 254] width 388 height 367
